Goal: Navigation & Orientation: Find specific page/section

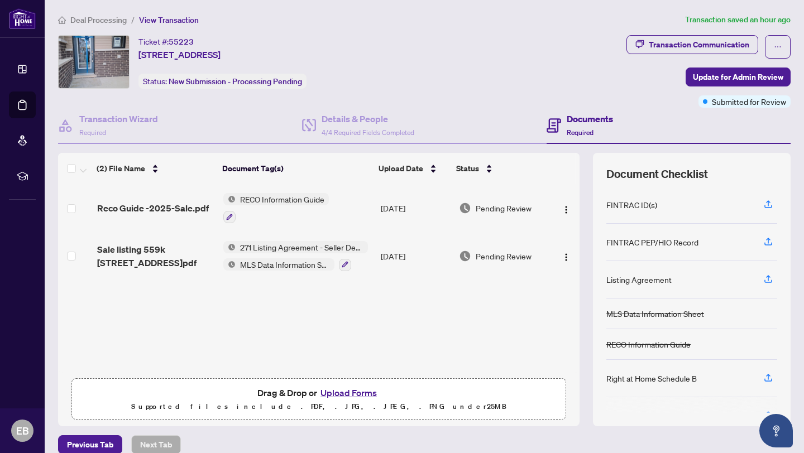
scroll to position [13, 0]
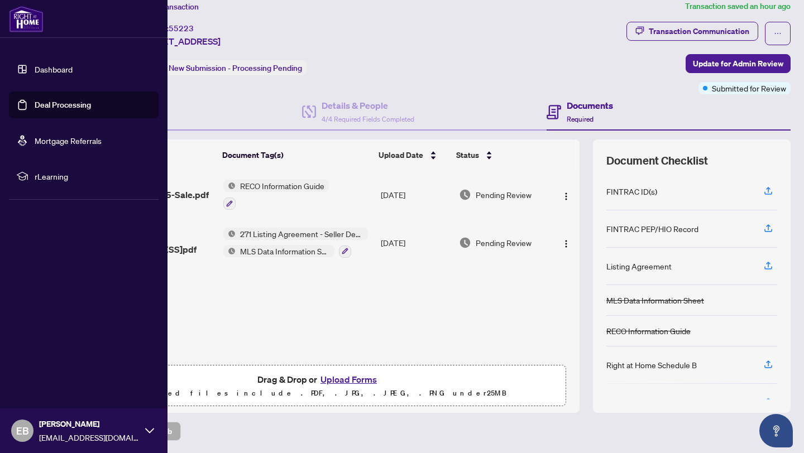
click at [35, 64] on link "Dashboard" at bounding box center [54, 69] width 38 height 10
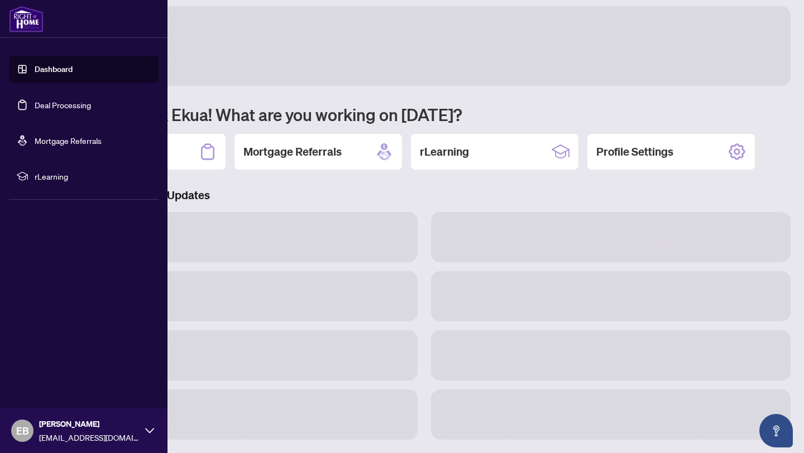
scroll to position [6, 0]
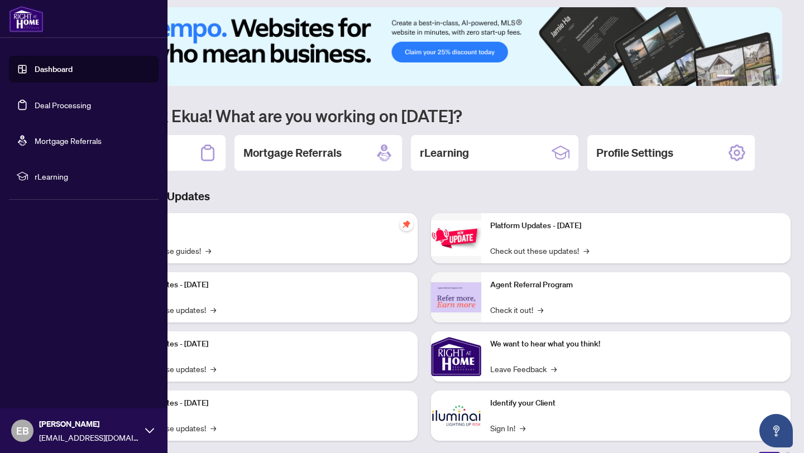
click at [47, 69] on link "Dashboard" at bounding box center [54, 69] width 38 height 10
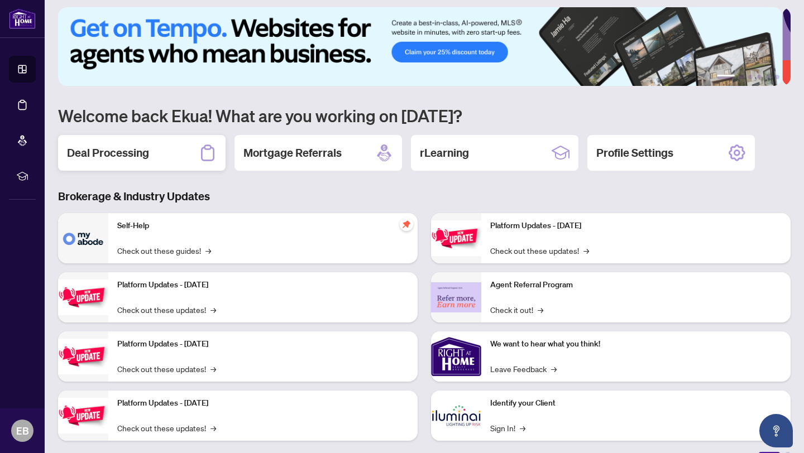
click at [136, 158] on h2 "Deal Processing" at bounding box center [108, 153] width 82 height 16
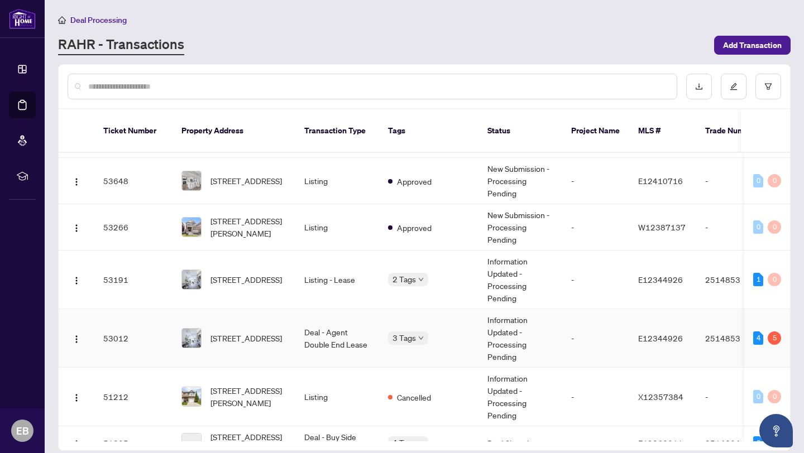
scroll to position [252, 0]
click at [330, 325] on td "Deal - Agent Double End Lease" at bounding box center [337, 338] width 84 height 59
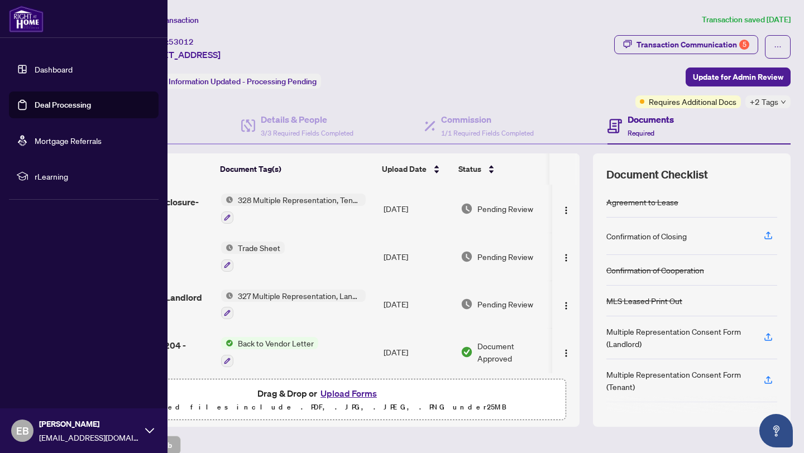
click at [50, 64] on link "Dashboard" at bounding box center [54, 69] width 38 height 10
